Goal: Task Accomplishment & Management: Manage account settings

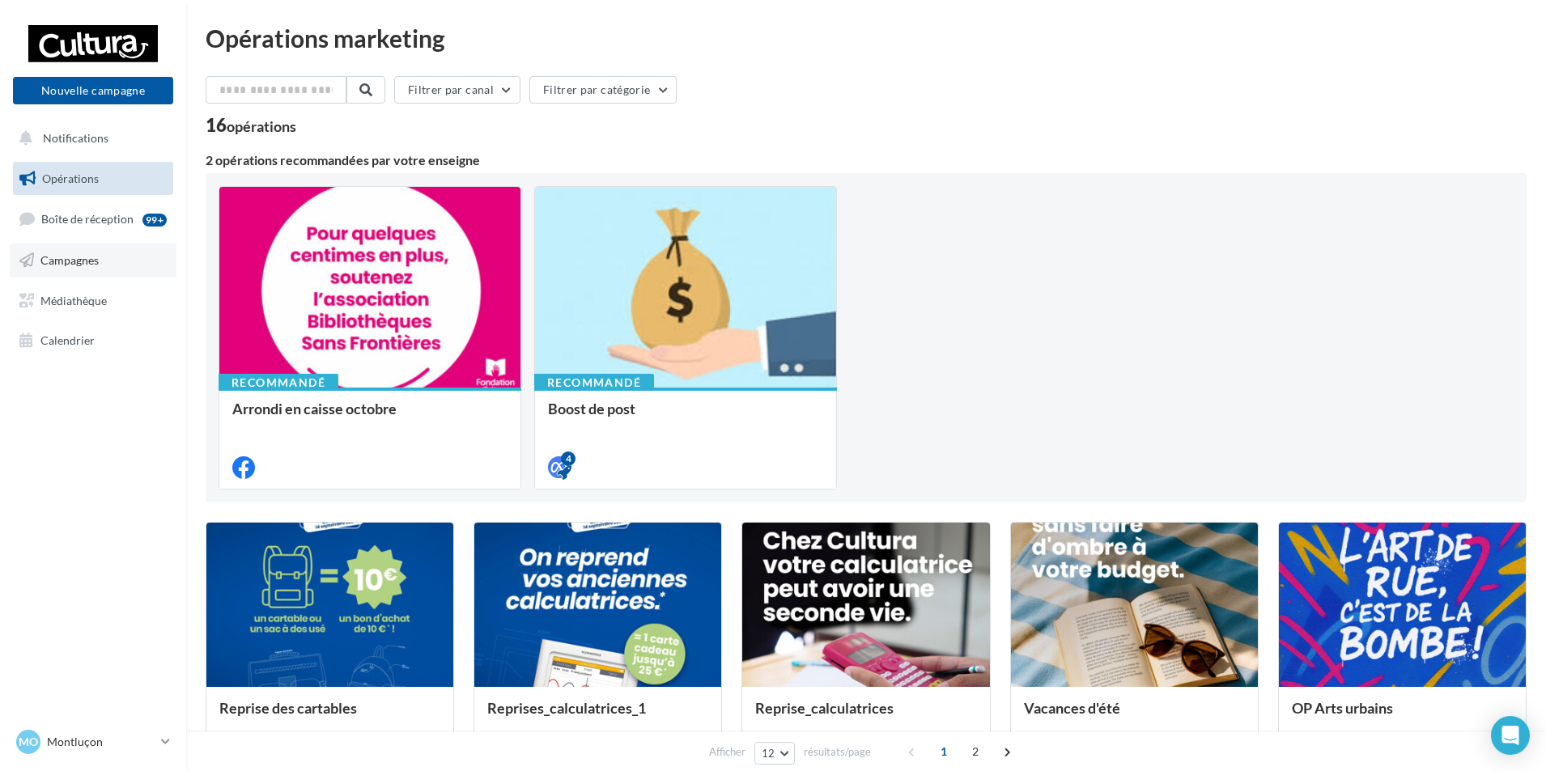
click at [69, 253] on span "Campagnes" at bounding box center [69, 260] width 58 height 14
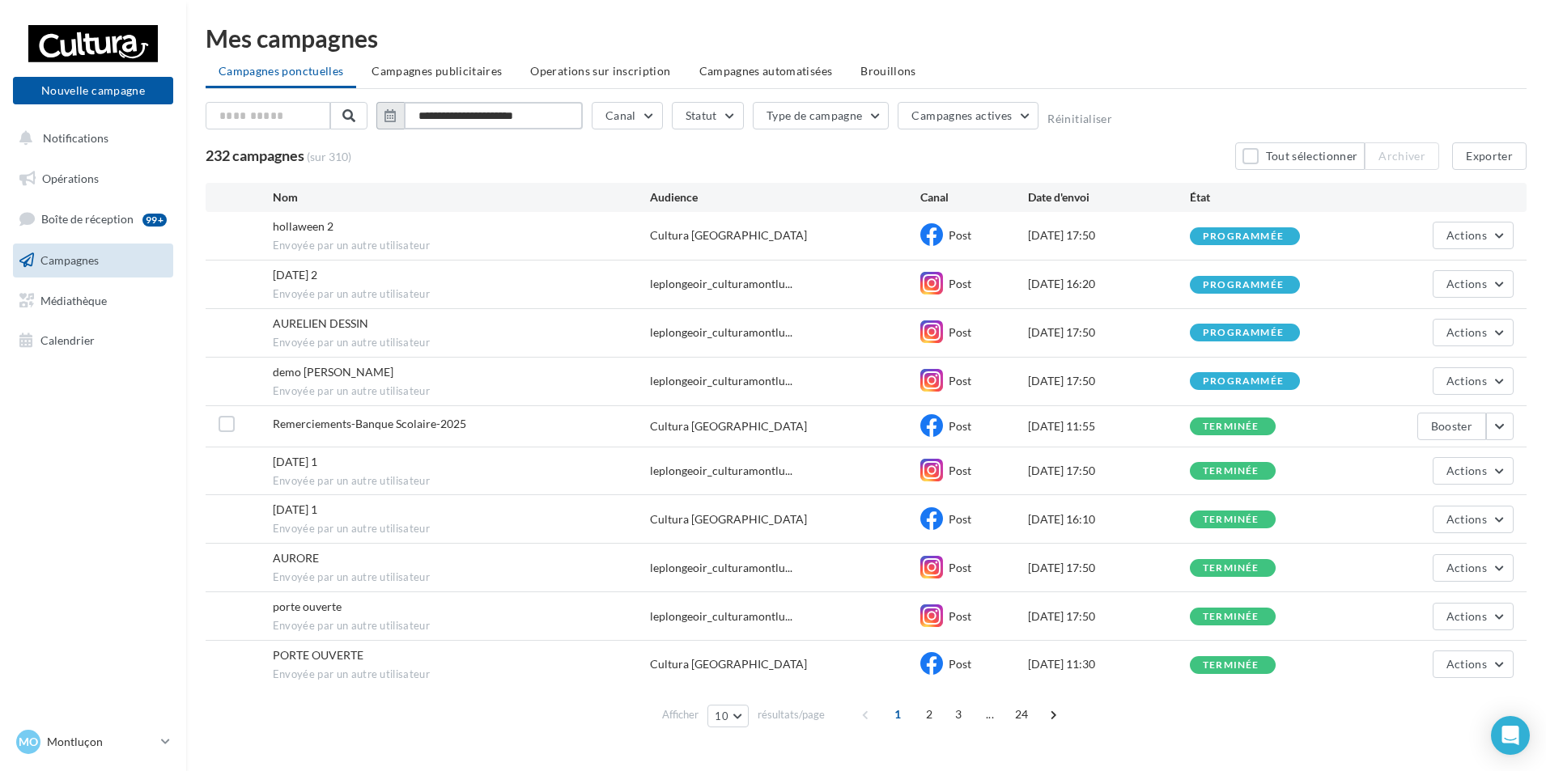
click at [458, 106] on input "**********" at bounding box center [493, 116] width 179 height 28
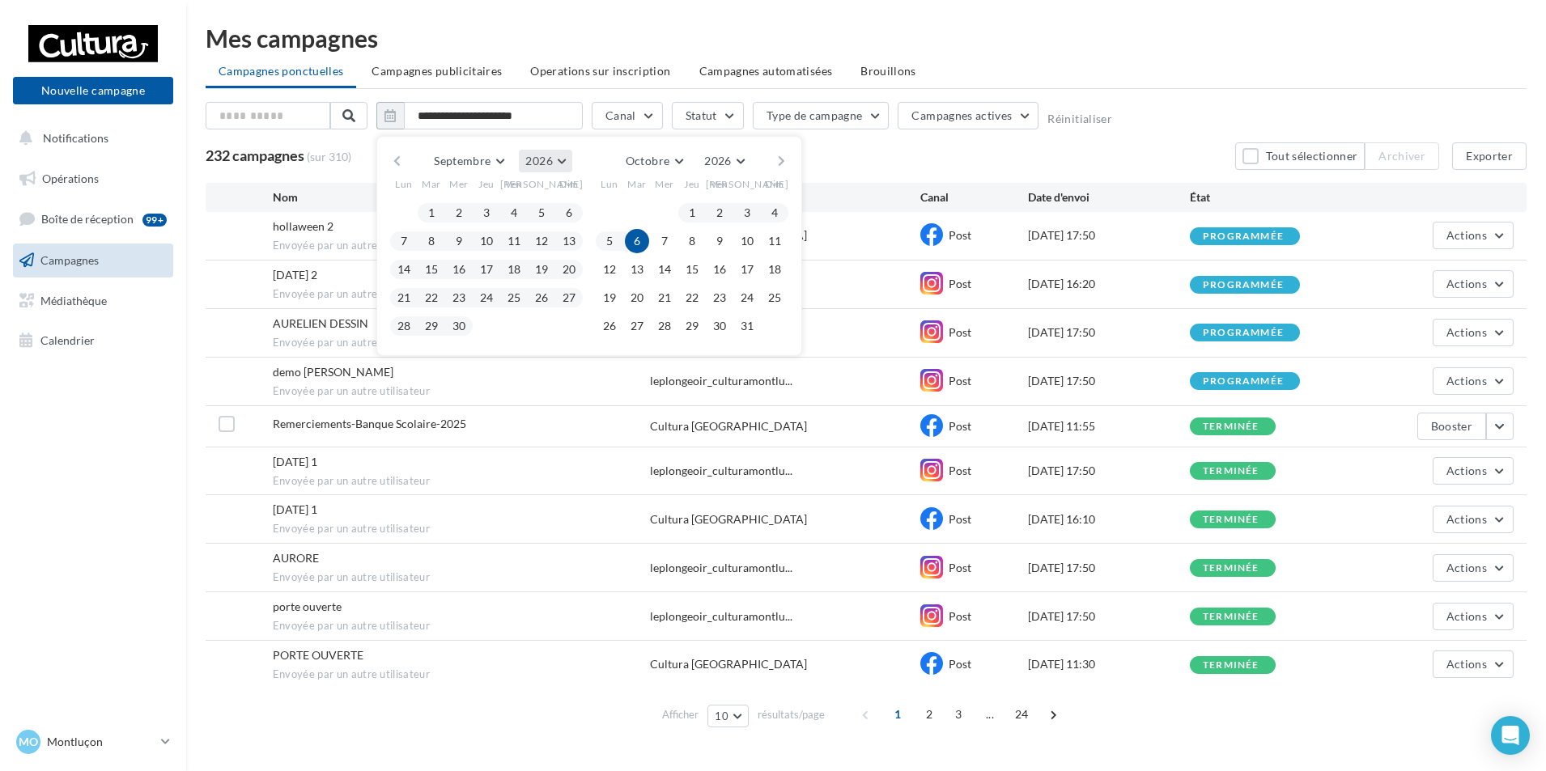
click at [561, 160] on button "2026" at bounding box center [545, 161] width 53 height 23
click at [505, 200] on button "2025" at bounding box center [515, 199] width 113 height 29
click at [401, 210] on button "1" at bounding box center [404, 213] width 24 height 24
click at [437, 324] on button "30" at bounding box center [431, 326] width 24 height 24
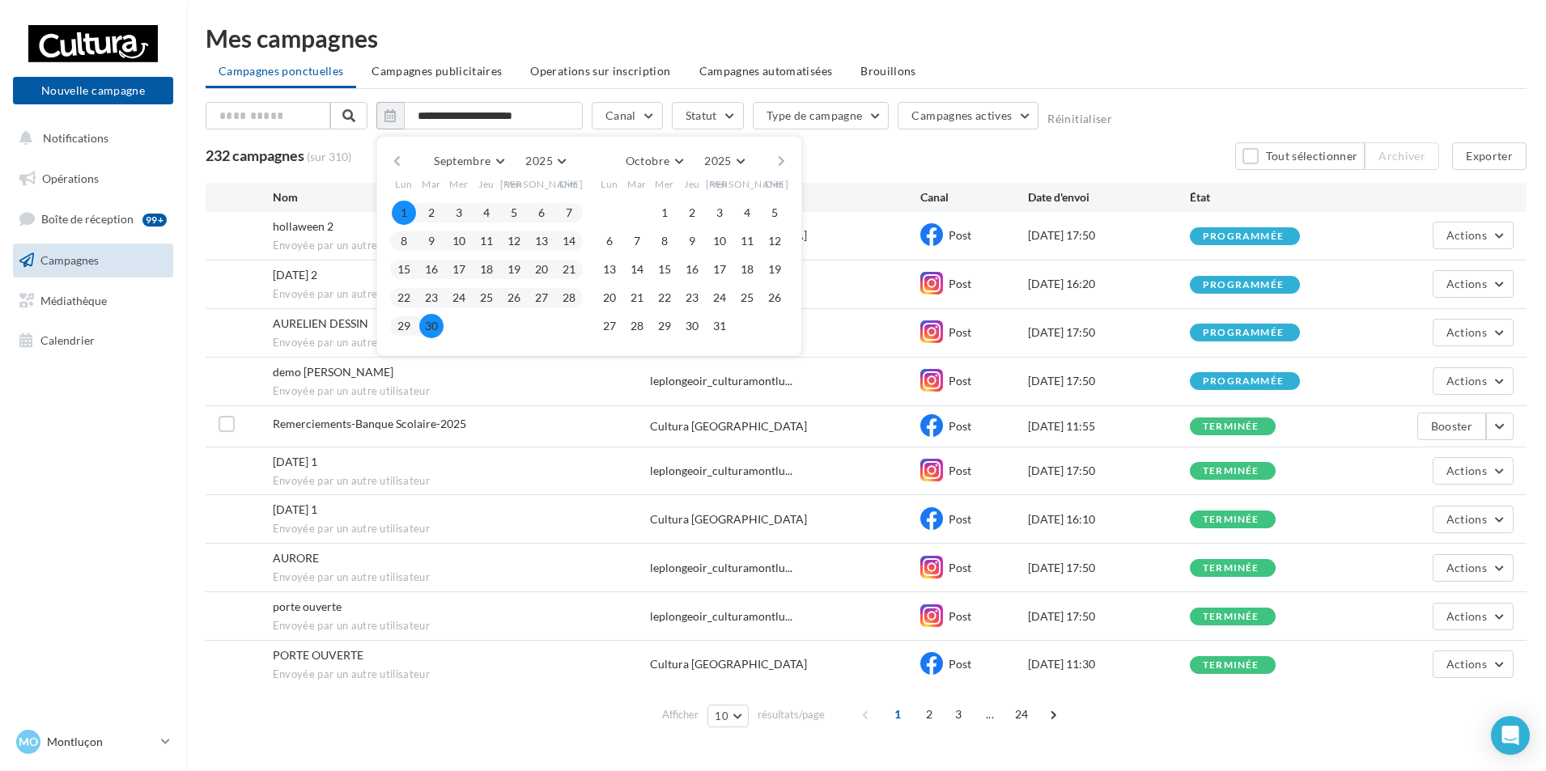
type input "**********"
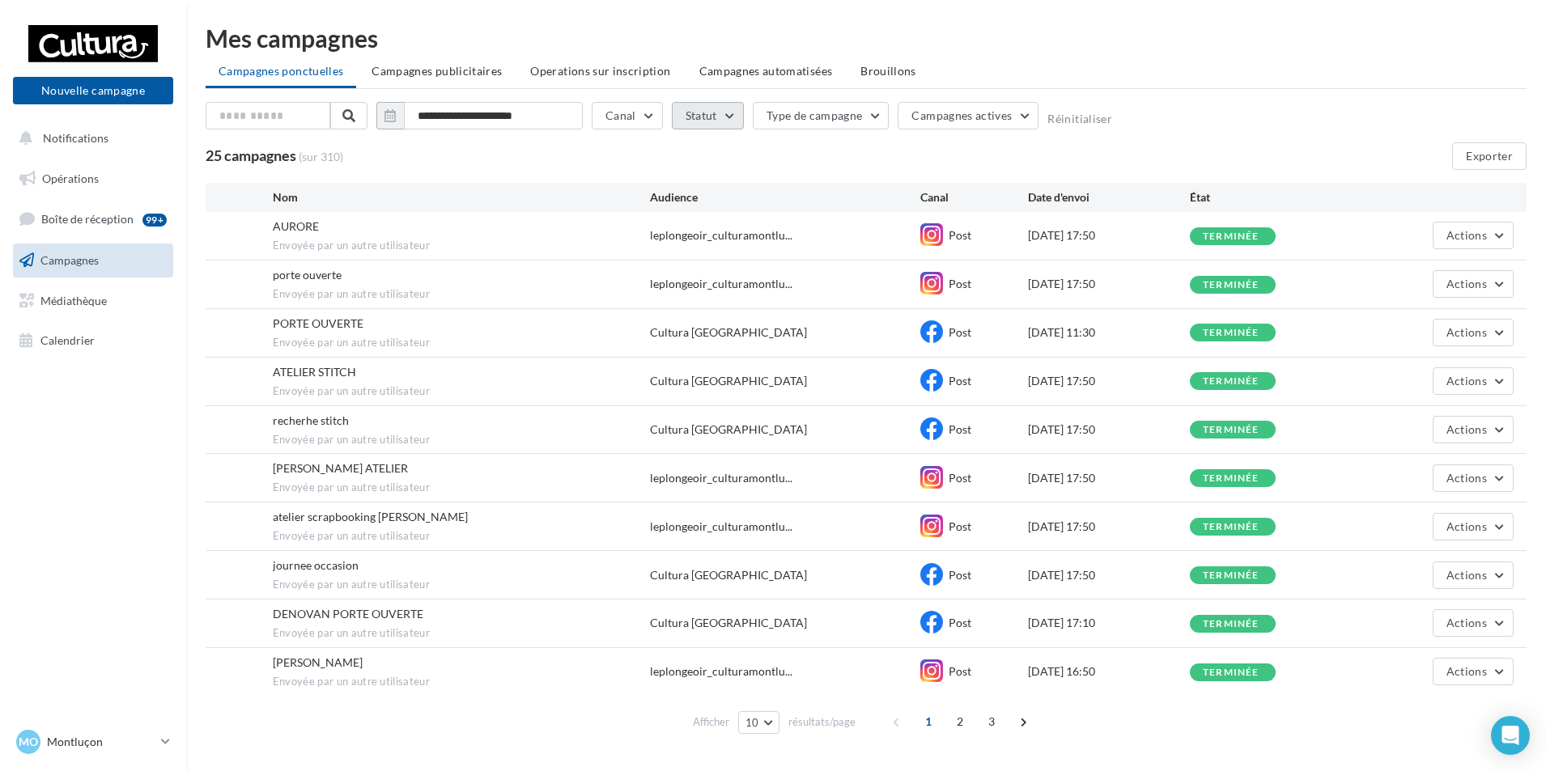
click at [728, 117] on button "Statut" at bounding box center [708, 116] width 72 height 28
click at [640, 115] on button "Canal" at bounding box center [627, 116] width 71 height 28
click at [616, 174] on label at bounding box center [613, 173] width 16 height 16
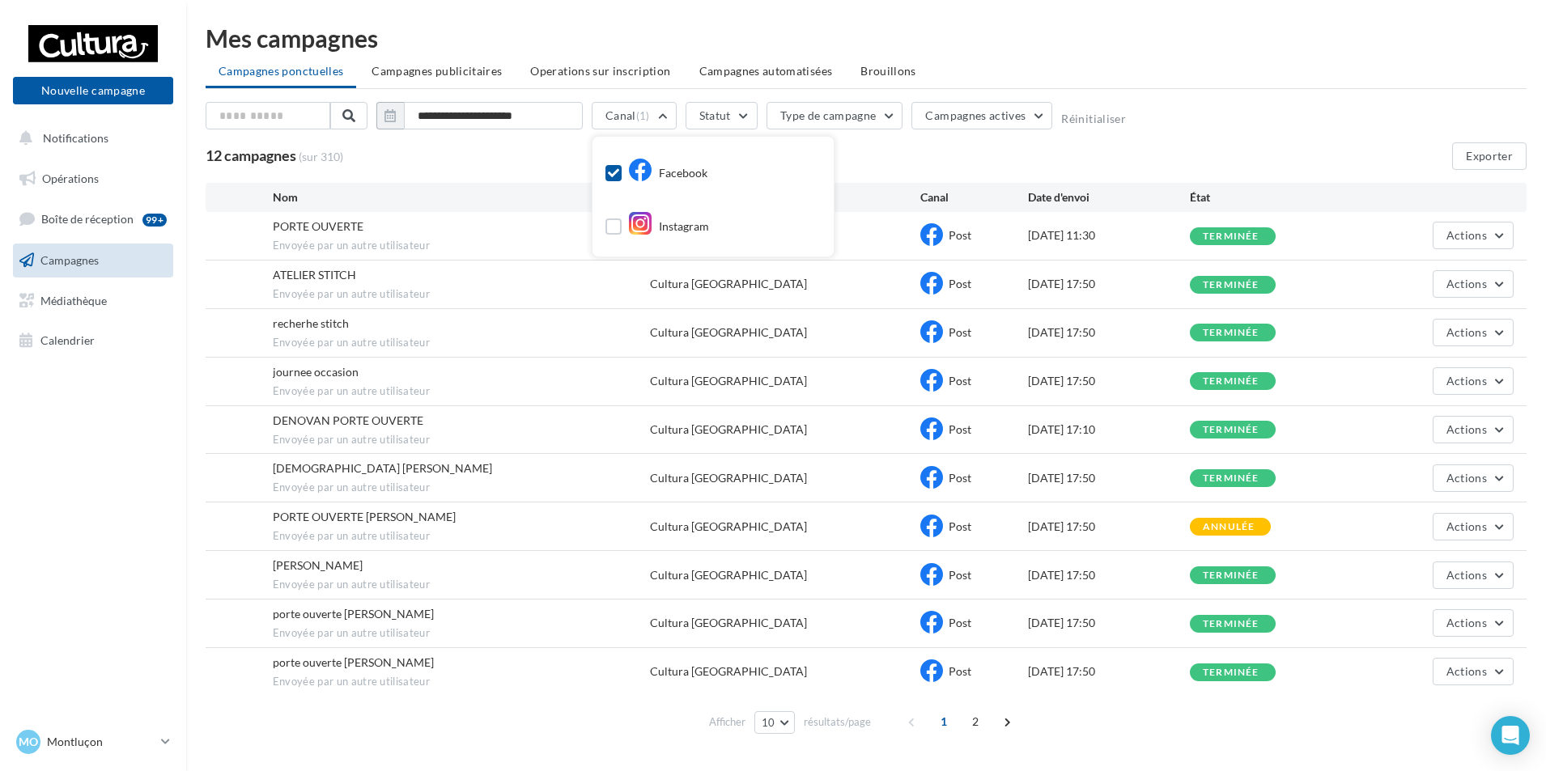
click at [911, 158] on div "12 campagnes (sur 310) Exporter" at bounding box center [866, 156] width 1321 height 28
click at [980, 716] on span "2" at bounding box center [975, 722] width 26 height 26
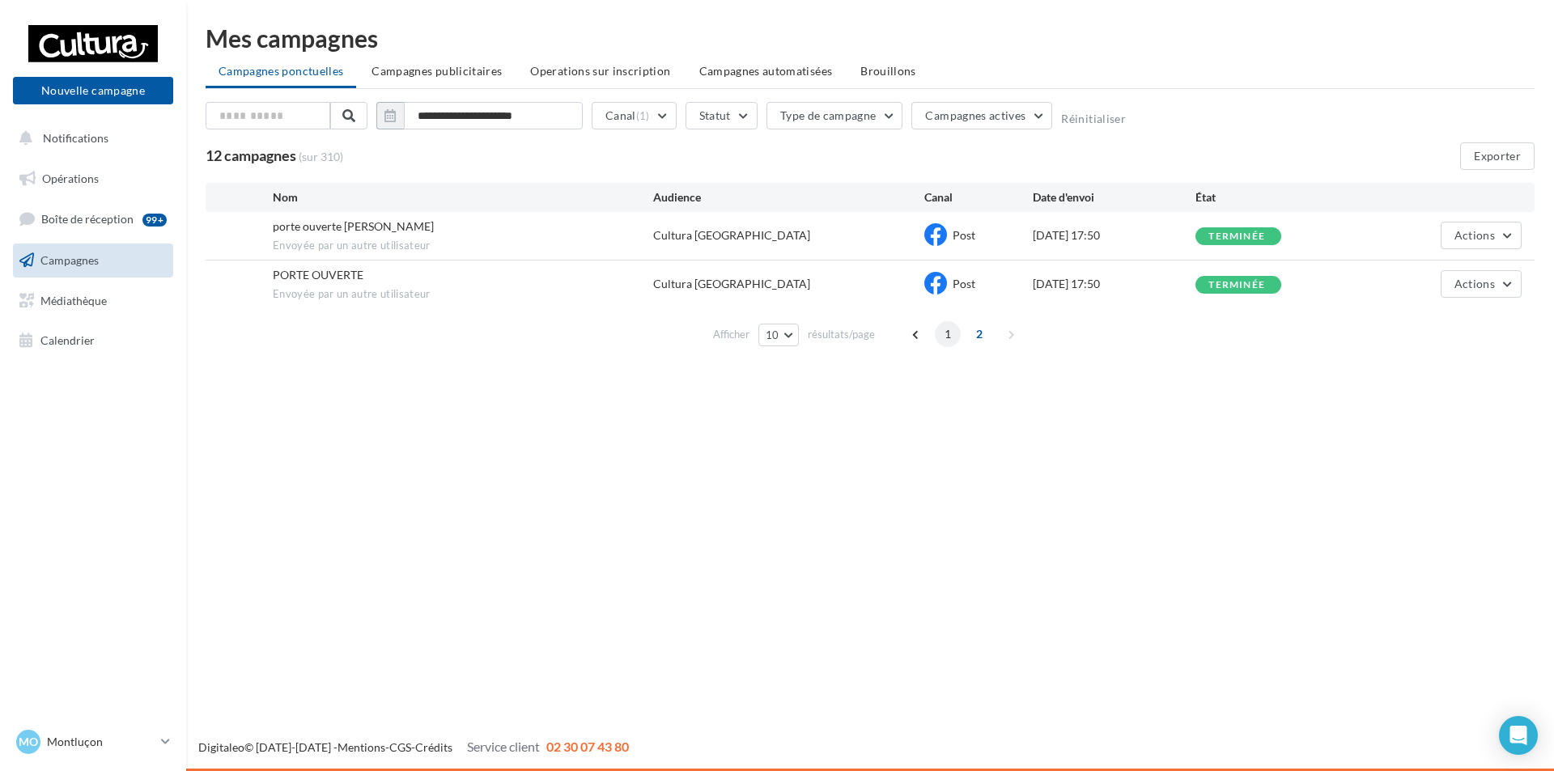
click at [946, 334] on span "1" at bounding box center [948, 334] width 26 height 26
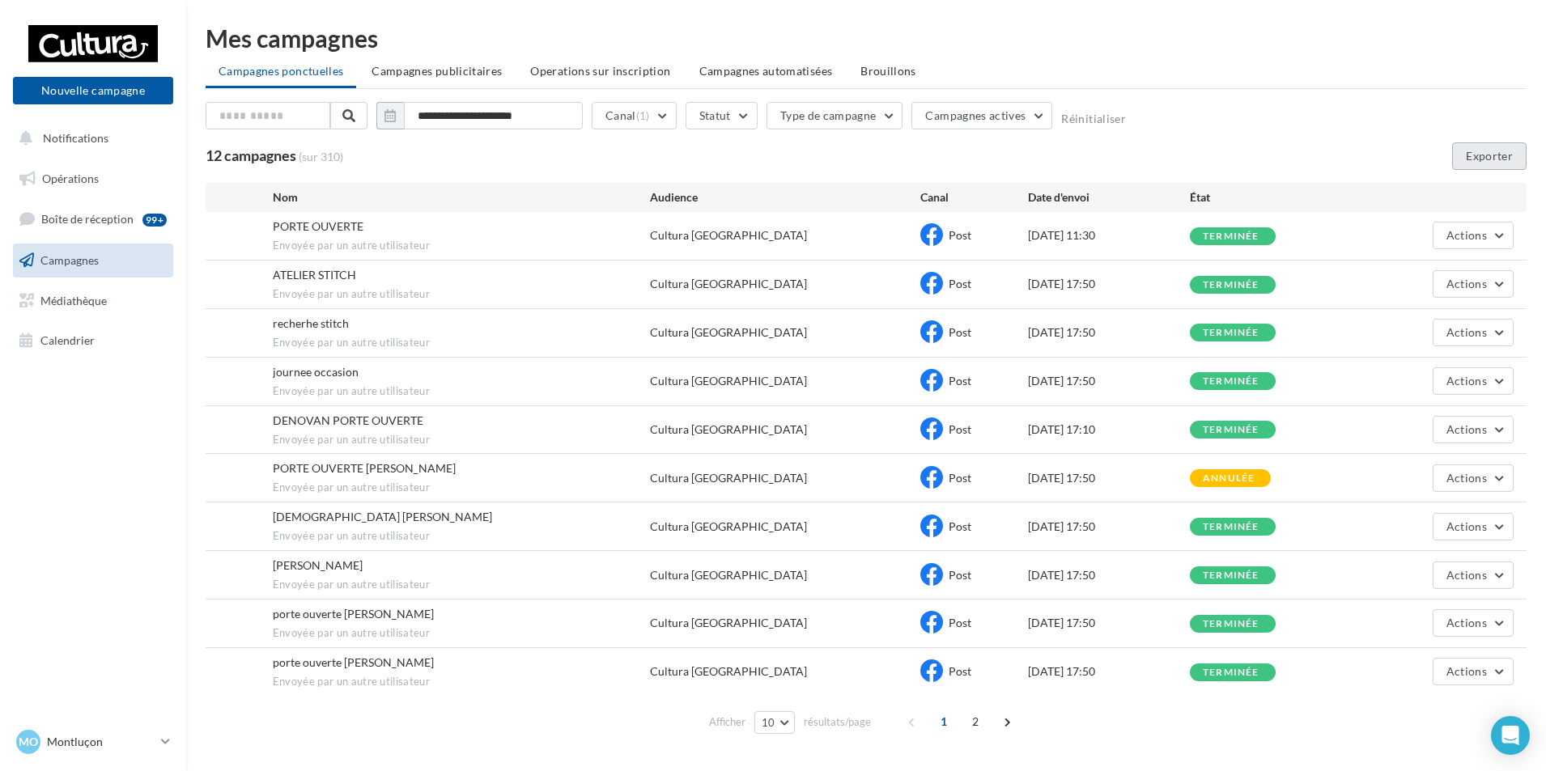
click at [1483, 153] on button "Exporter" at bounding box center [1489, 156] width 74 height 28
click at [664, 112] on button "Canal (1)" at bounding box center [634, 116] width 85 height 28
click at [612, 174] on icon at bounding box center [613, 173] width 11 height 11
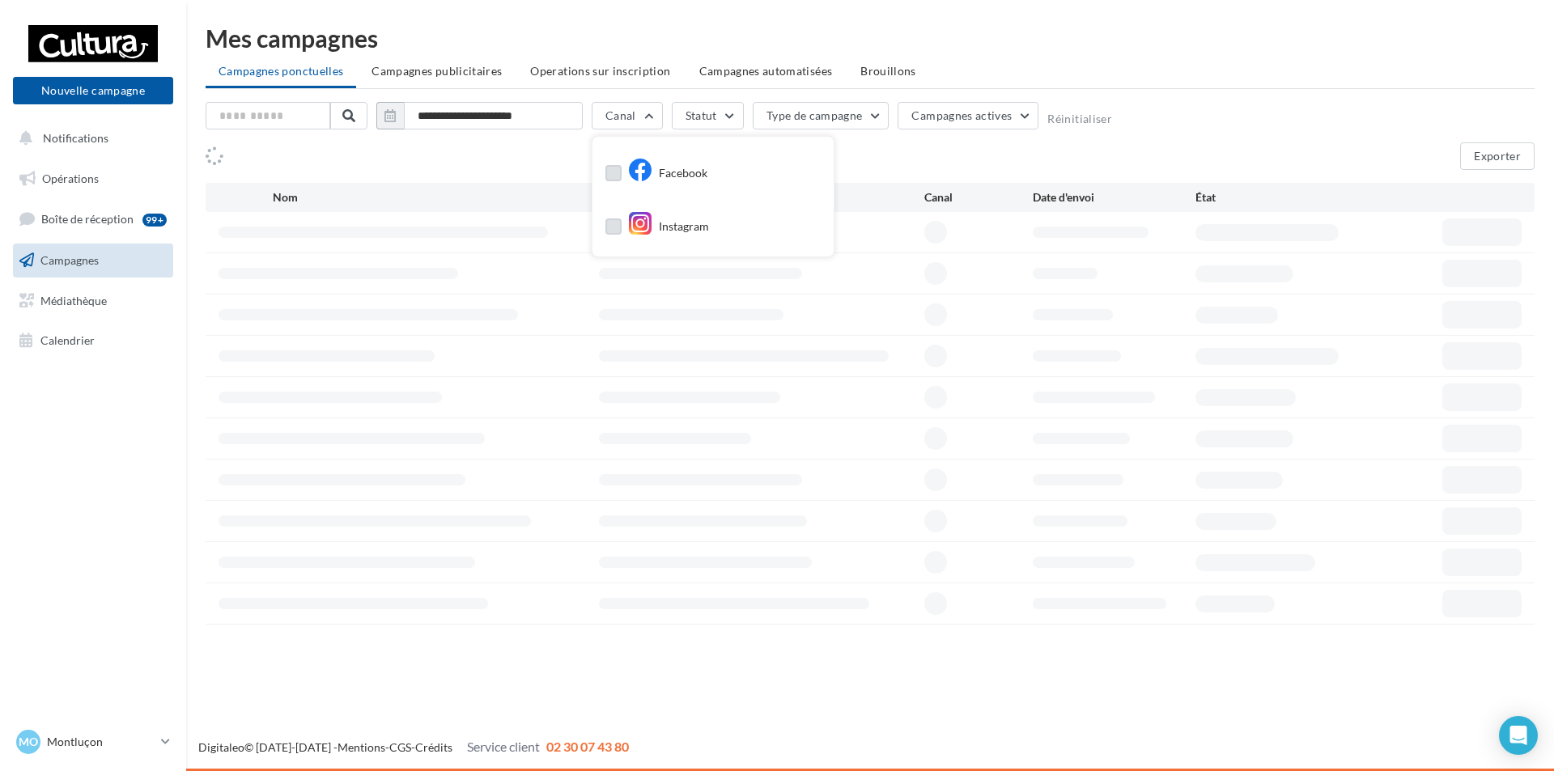
click at [613, 224] on label at bounding box center [613, 227] width 16 height 16
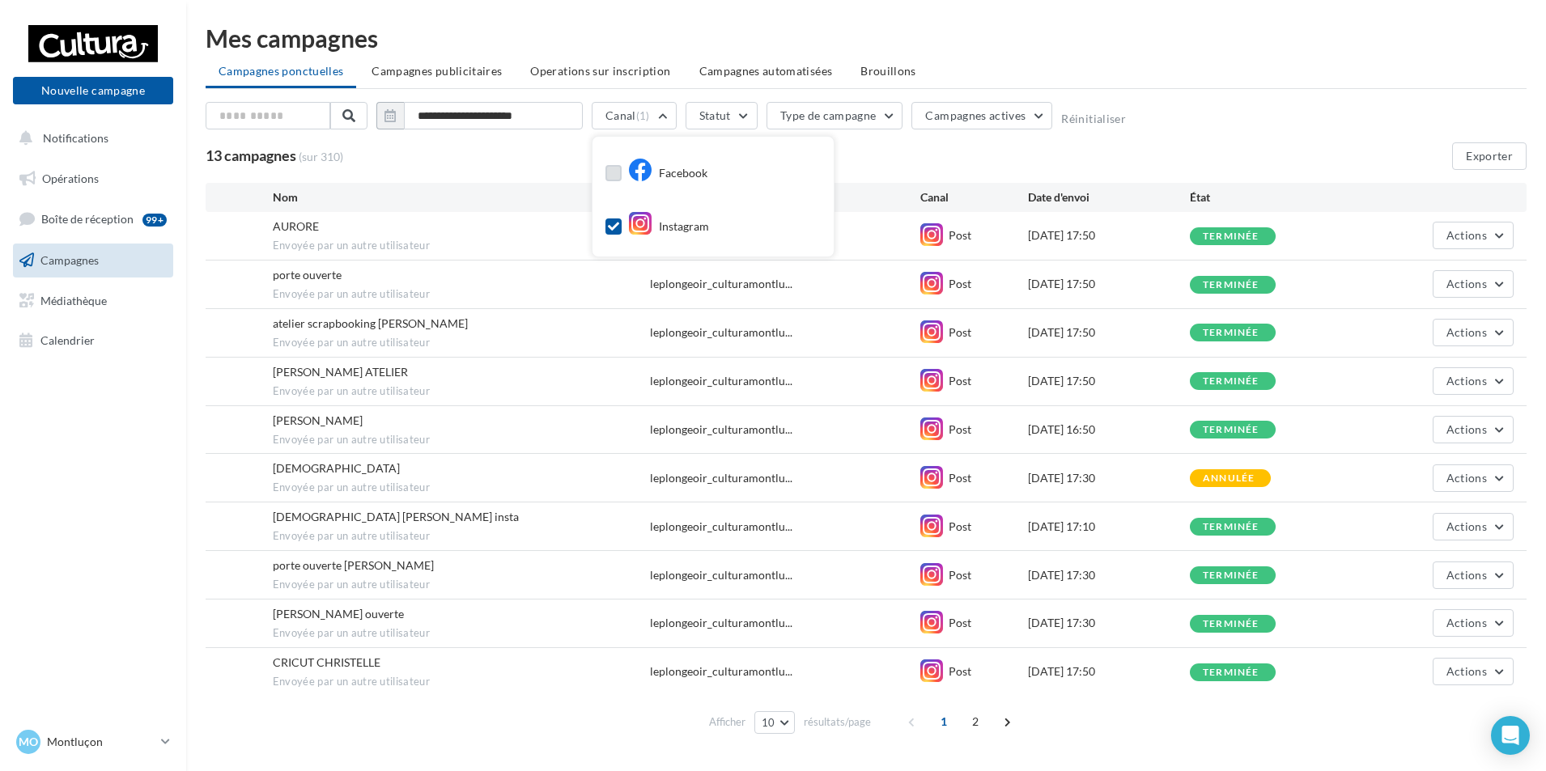
click at [904, 149] on div "13 campagnes (sur 310) Exporter" at bounding box center [866, 156] width 1321 height 28
click at [975, 724] on span "2" at bounding box center [975, 722] width 26 height 26
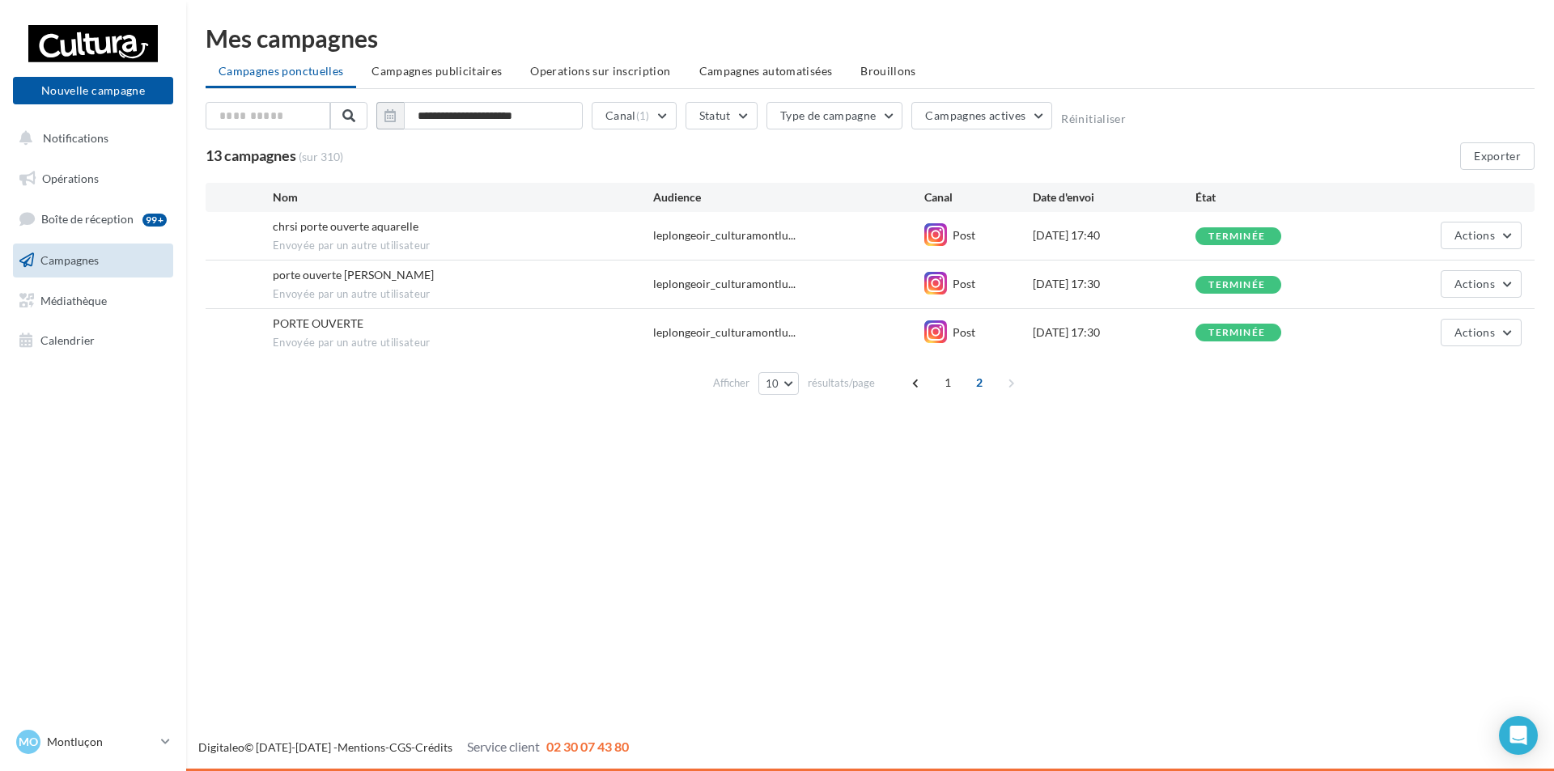
click at [976, 724] on div "Nouvelle campagne Nouvelle campagne Notifications Opérations Boîte de réception…" at bounding box center [777, 385] width 1554 height 771
click at [947, 376] on span "1" at bounding box center [948, 383] width 26 height 26
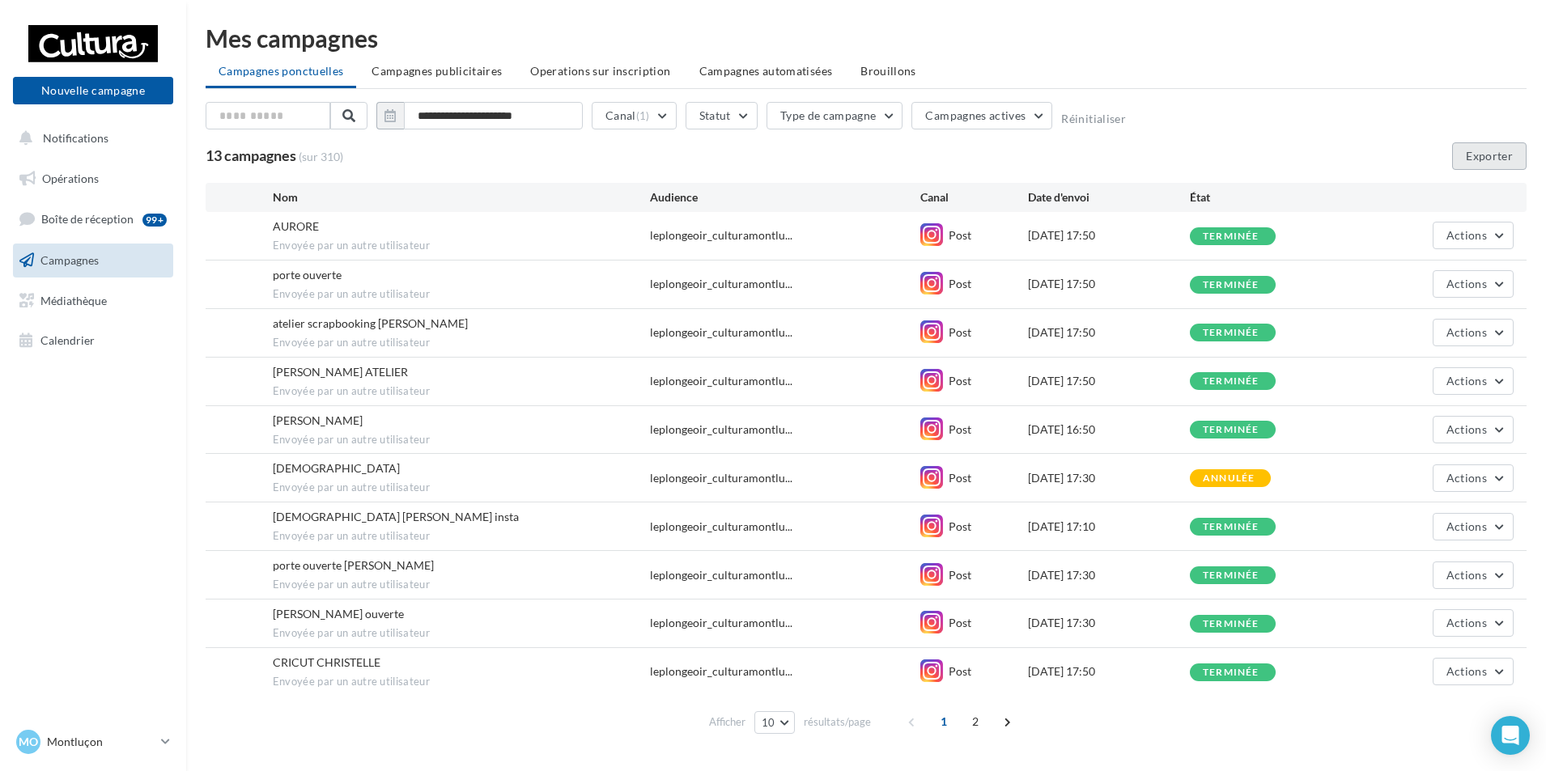
click at [1486, 155] on button "Exporter" at bounding box center [1489, 156] width 74 height 28
click at [168, 736] on icon at bounding box center [165, 742] width 9 height 14
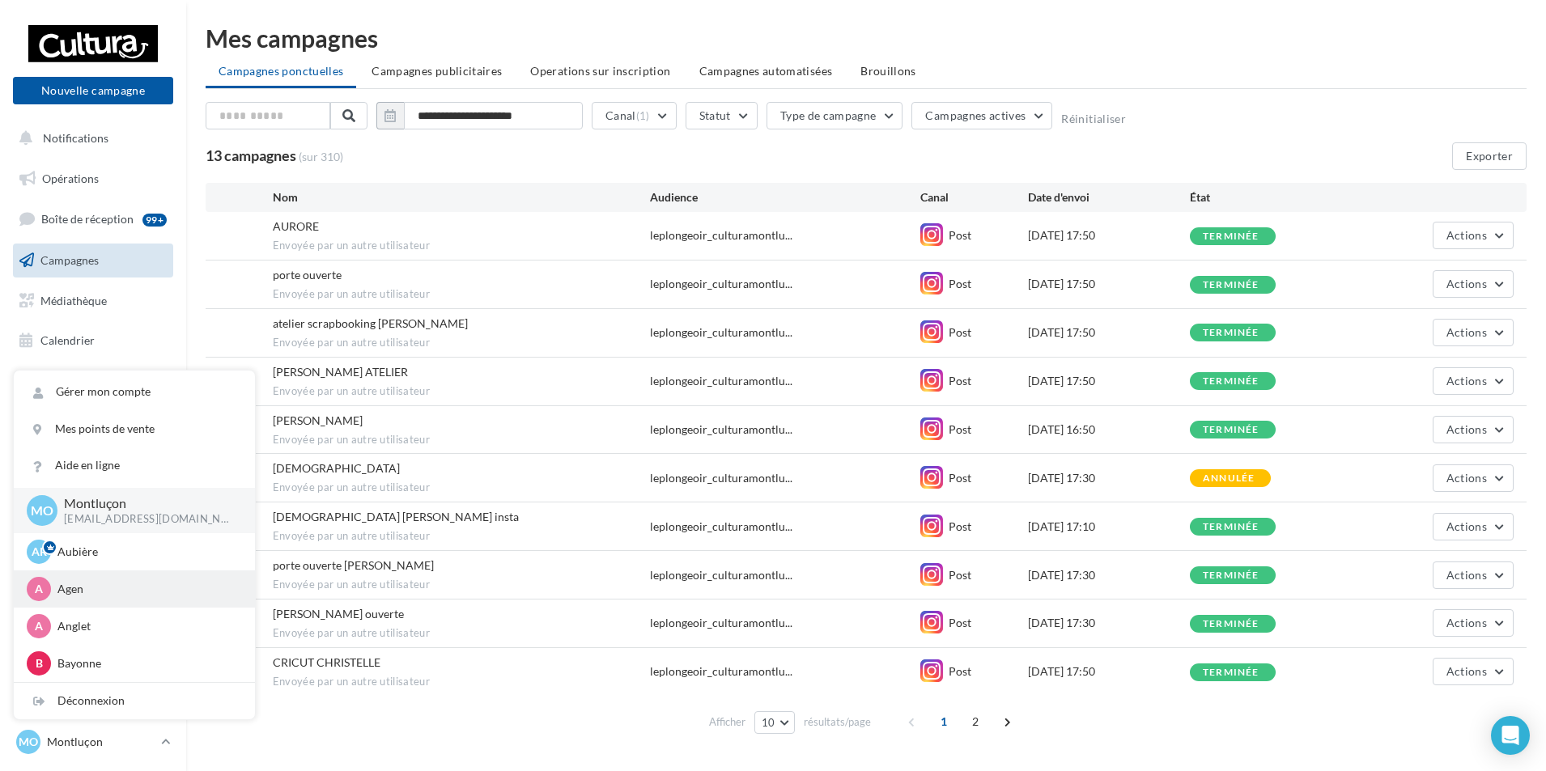
click at [96, 584] on p "Agen" at bounding box center [146, 589] width 178 height 16
